Goal: Subscribe to service/newsletter

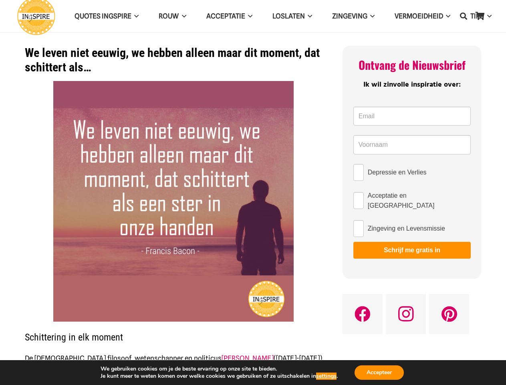
click at [253, 192] on img at bounding box center [173, 201] width 241 height 241
click at [464, 16] on icon "Zoeken" at bounding box center [463, 16] width 7 height 20
click at [359, 172] on input "Depressie en Verlies" at bounding box center [359, 172] width 10 height 17
checkbox input "true"
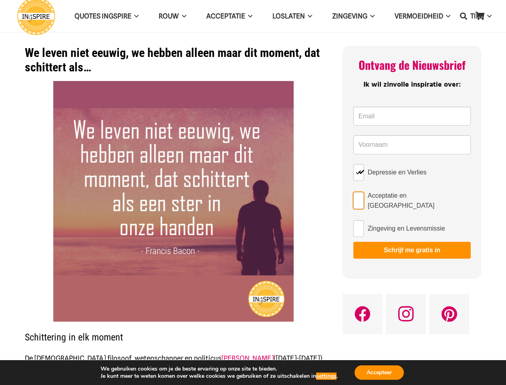
click at [359, 199] on input "Acceptatie en [GEOGRAPHIC_DATA]" at bounding box center [359, 200] width 10 height 17
checkbox input "true"
click at [359, 225] on input "Zingeving en Levensmissie" at bounding box center [359, 228] width 10 height 17
checkbox input "true"
click at [412, 247] on button "Schrijf me gratis in" at bounding box center [412, 250] width 117 height 17
